Goal: Obtain resource: Obtain resource

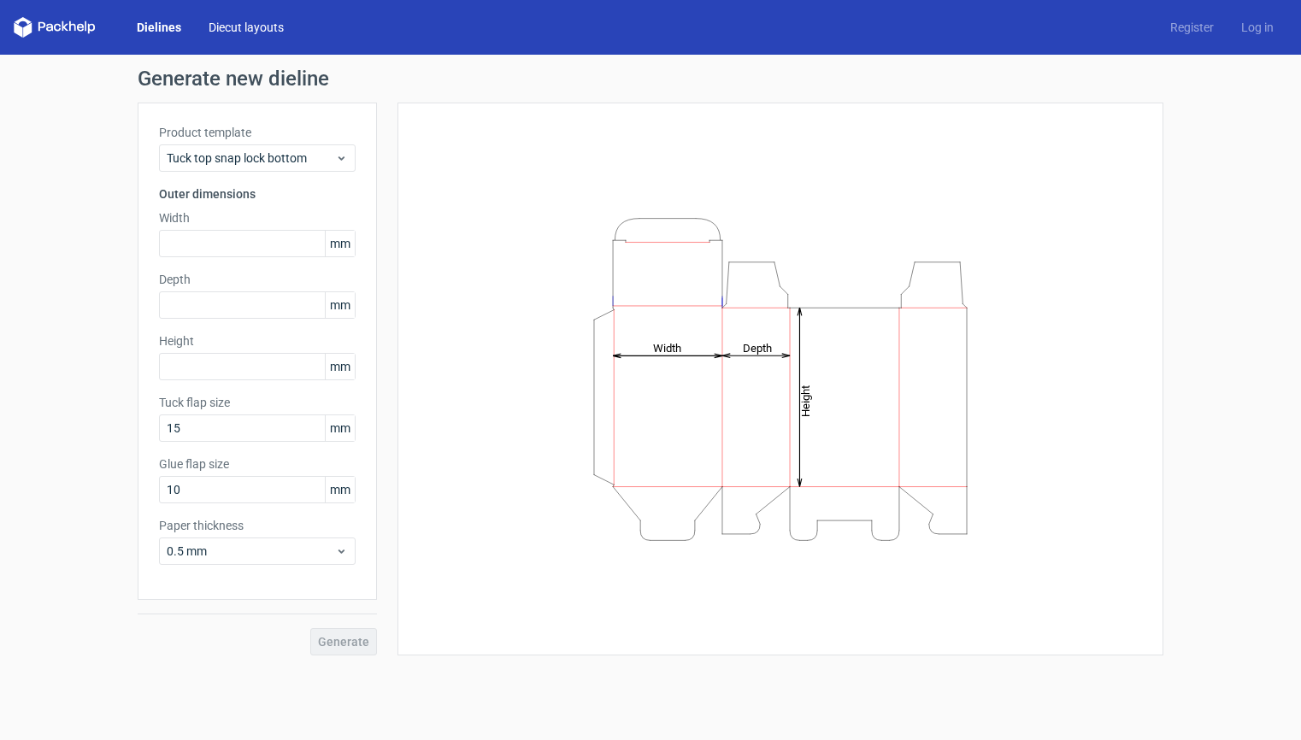
click at [248, 32] on link "Diecut layouts" at bounding box center [246, 27] width 103 height 17
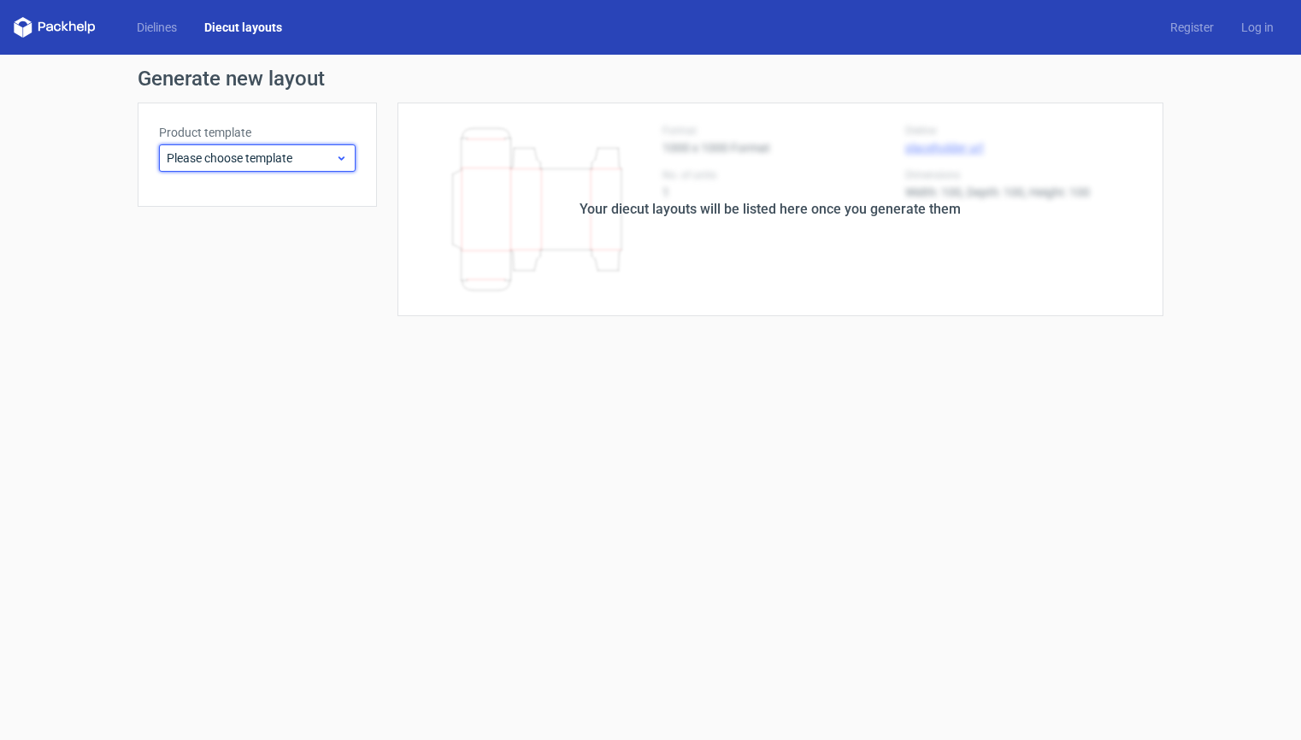
click at [275, 167] on div "Please choose template" at bounding box center [257, 157] width 197 height 27
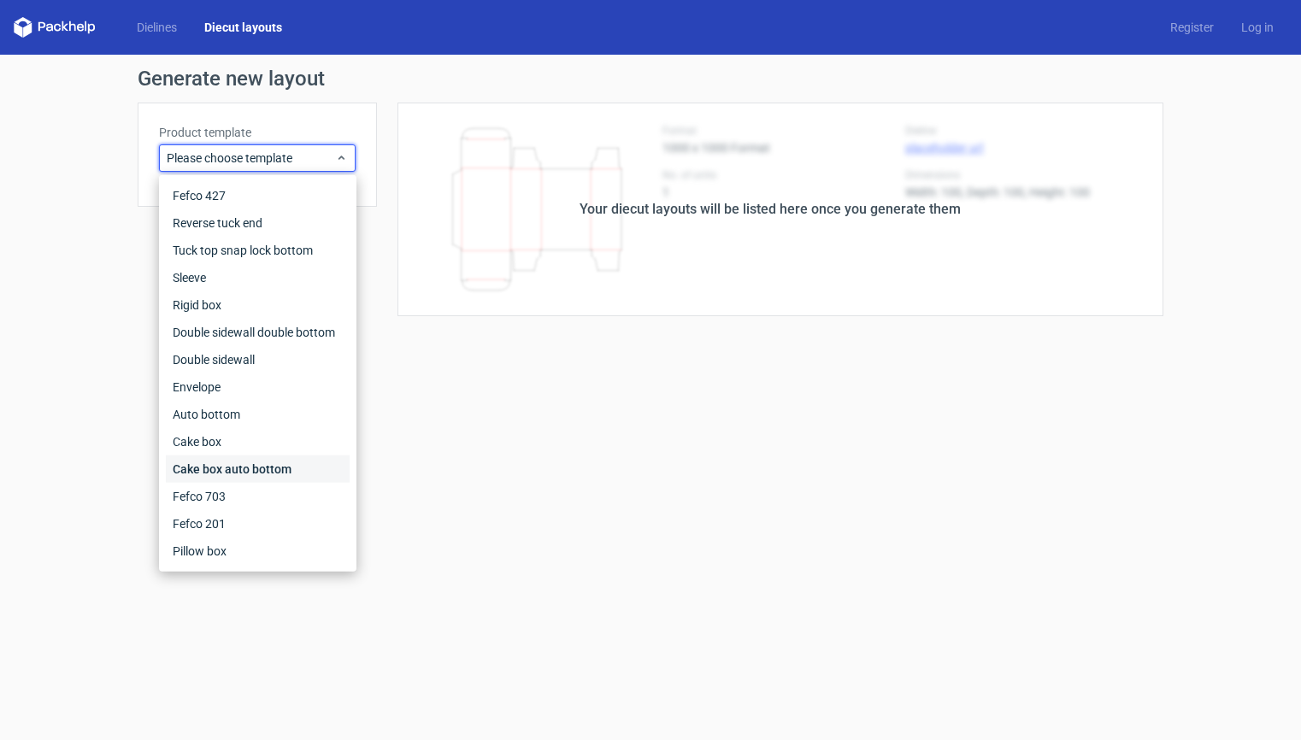
click at [260, 461] on div "Cake box auto bottom" at bounding box center [258, 469] width 184 height 27
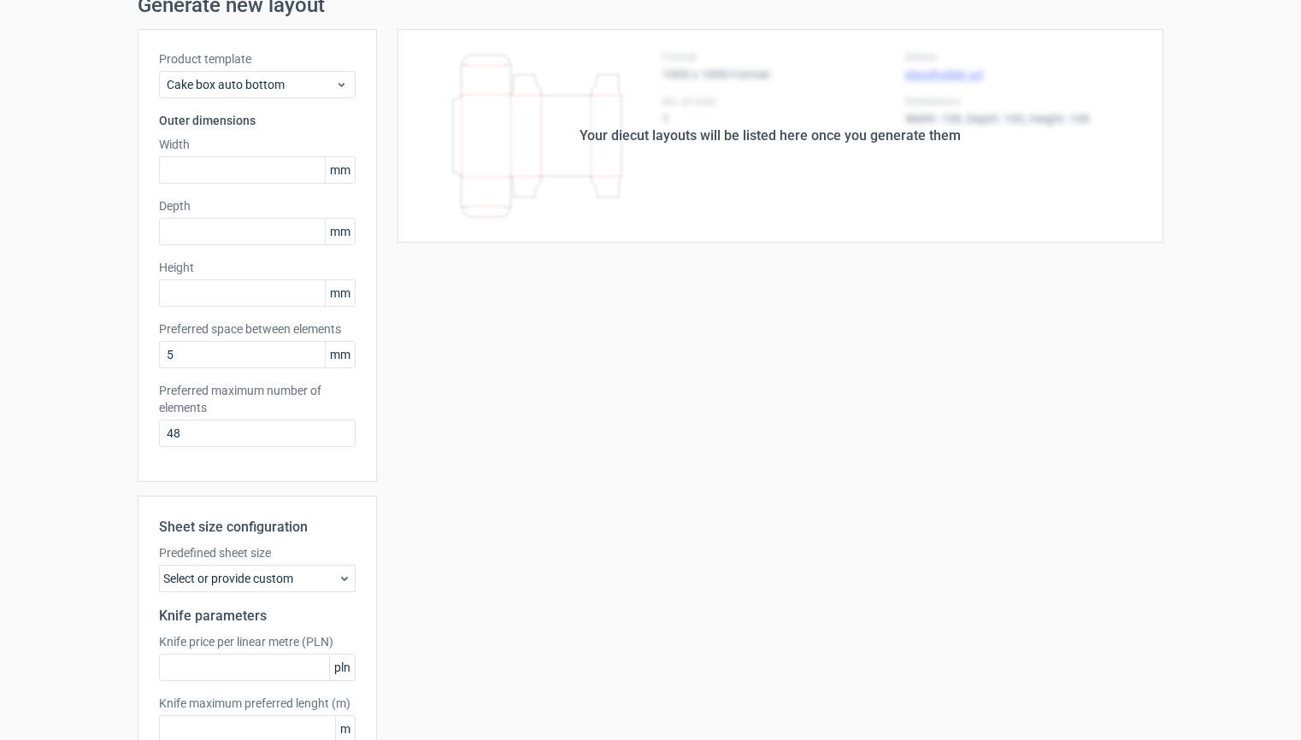
scroll to position [179, 0]
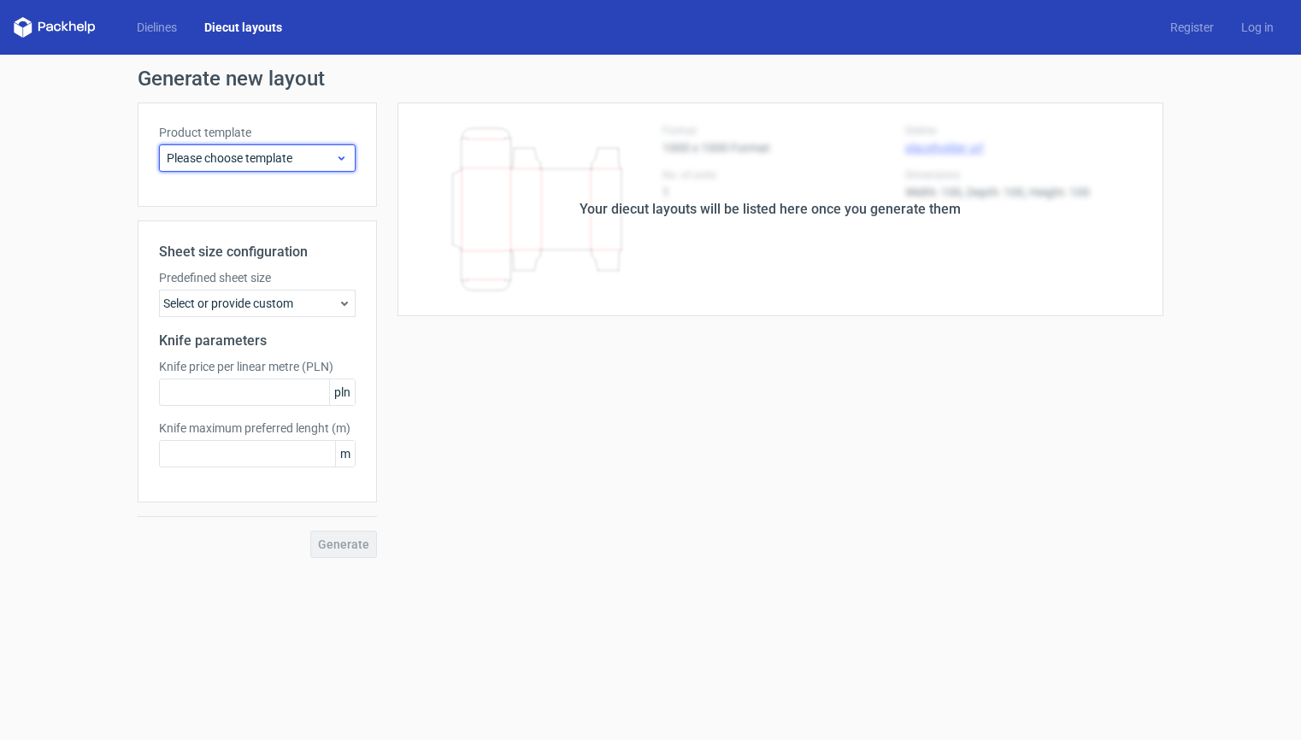
click at [292, 166] on span "Please choose template" at bounding box center [251, 158] width 168 height 17
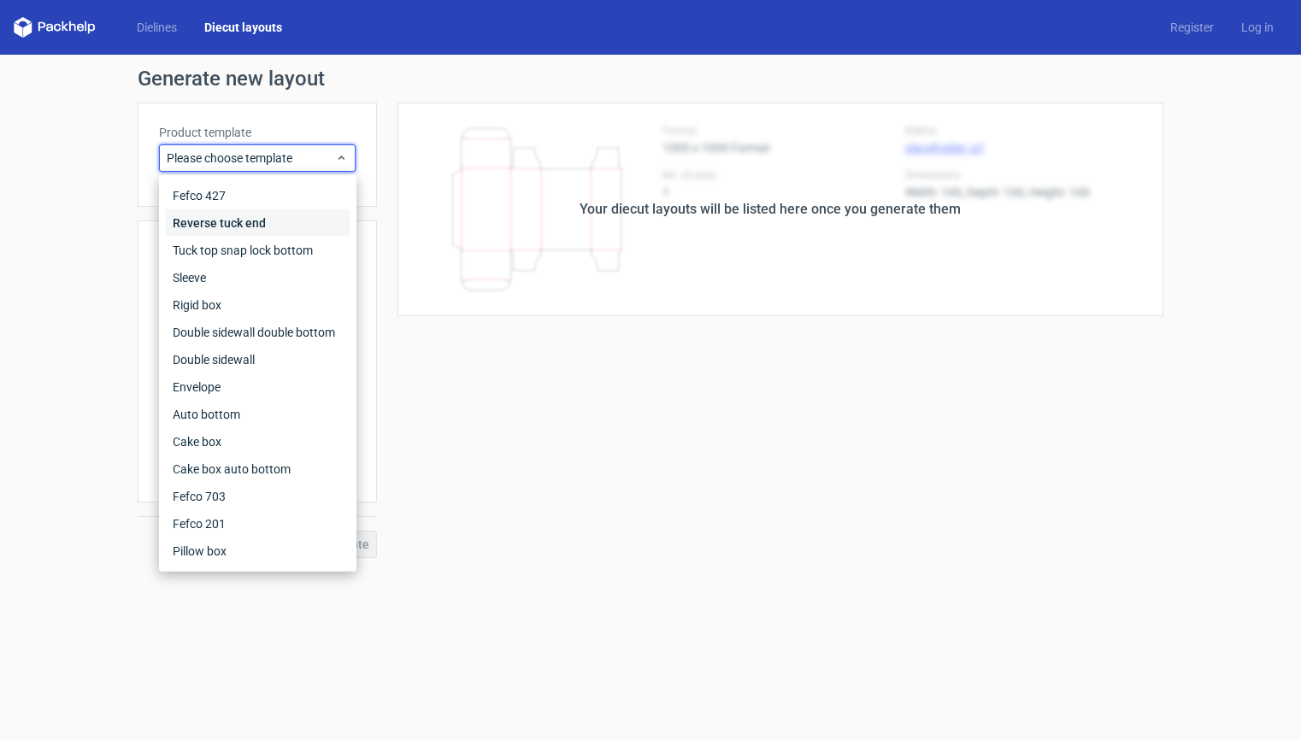
click at [245, 226] on div "Reverse tuck end" at bounding box center [258, 222] width 184 height 27
